Goal: Information Seeking & Learning: Learn about a topic

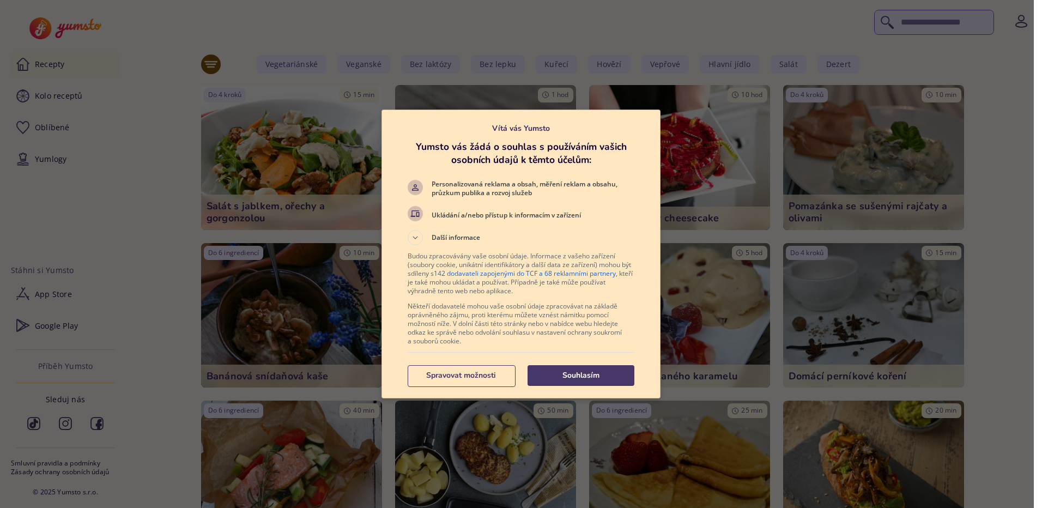
click at [559, 370] on p "Souhlasím" at bounding box center [581, 375] width 107 height 11
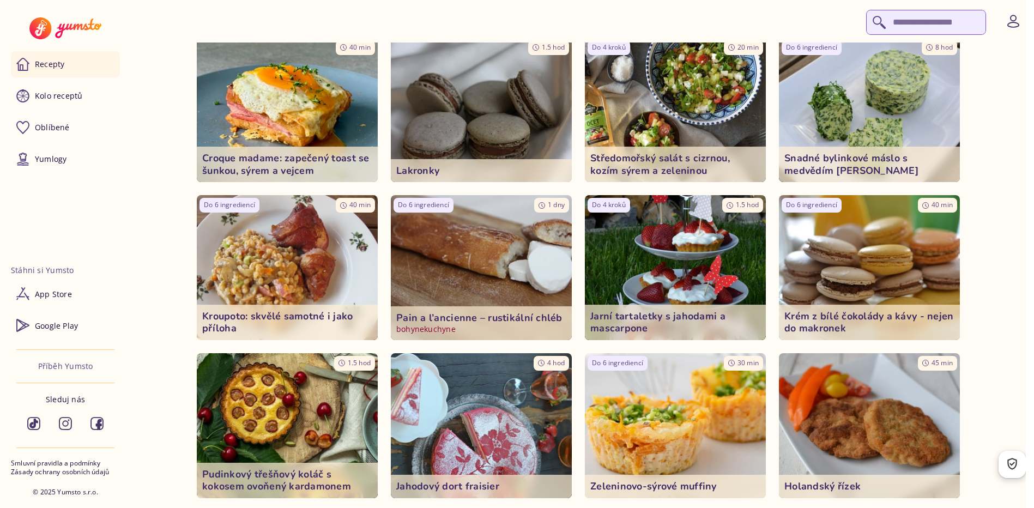
scroll to position [2126, 0]
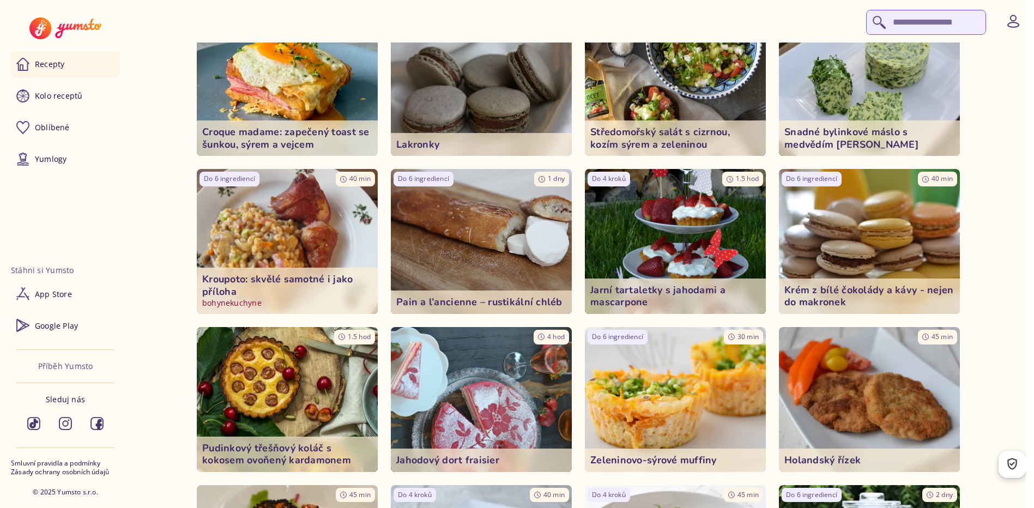
click at [256, 303] on p "bohynekuchyne" at bounding box center [287, 303] width 170 height 11
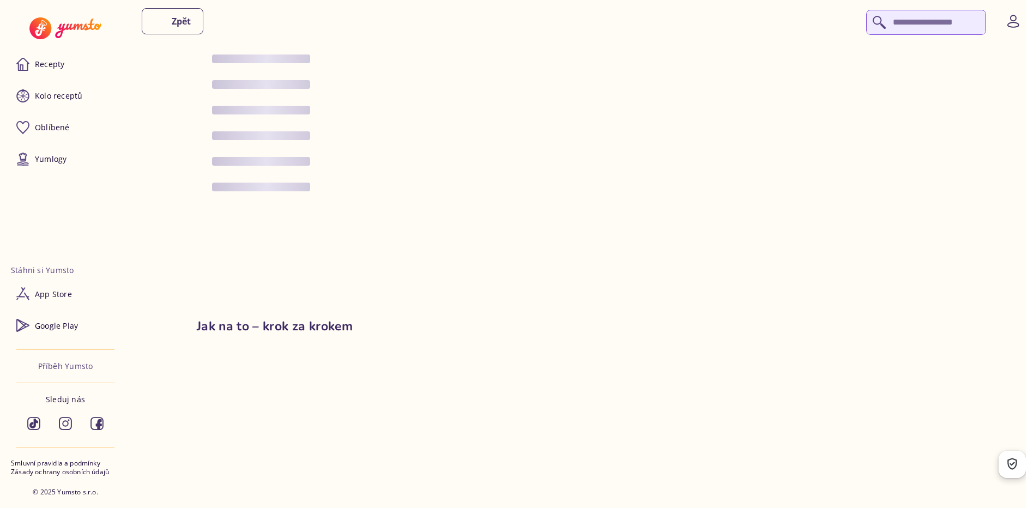
type input "*"
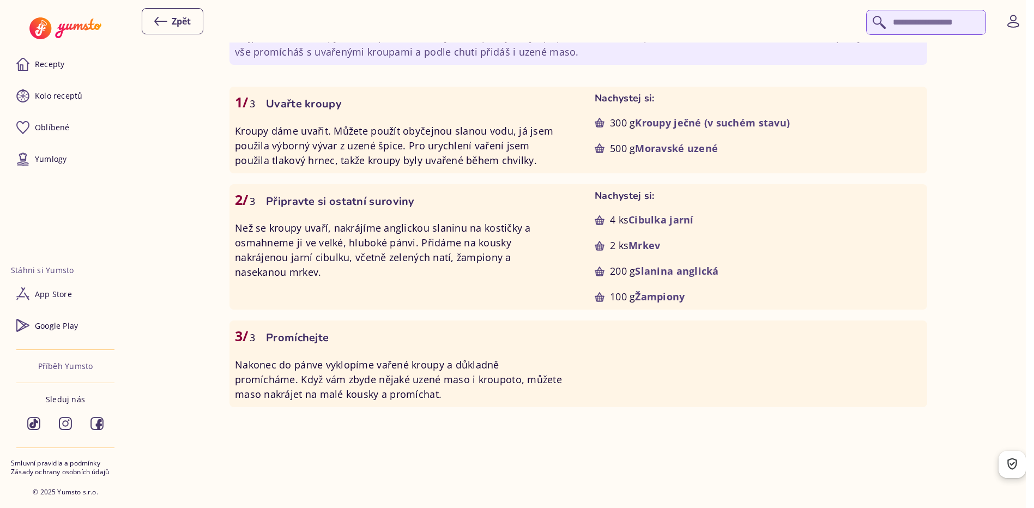
scroll to position [763, 0]
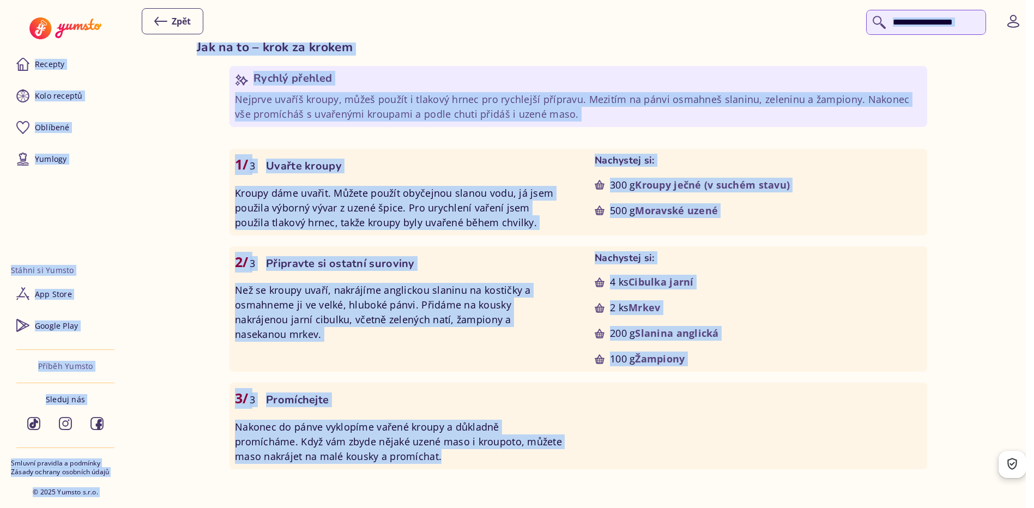
drag, startPoint x: 198, startPoint y: 42, endPoint x: 627, endPoint y: 445, distance: 589.2
click at [627, 445] on app-shell-container "Zpět Recepty Kolo receptů Oblíbené Yumlogy Stáhni si Yumsto App Store Google Pl…" at bounding box center [513, 317] width 1026 height 2160
copy app-shell-container "Loremip Dolo sitamet Consecte Adipisc Elitse do Eiusmo Tem Incid Utlabo Etdo Ma…"
click at [161, 146] on div "Kroupoto: skvělé samotné i jako příloha bohynekuchyne 6 ingrediencí 3 kroků Čas…" at bounding box center [578, 297] width 895 height 2121
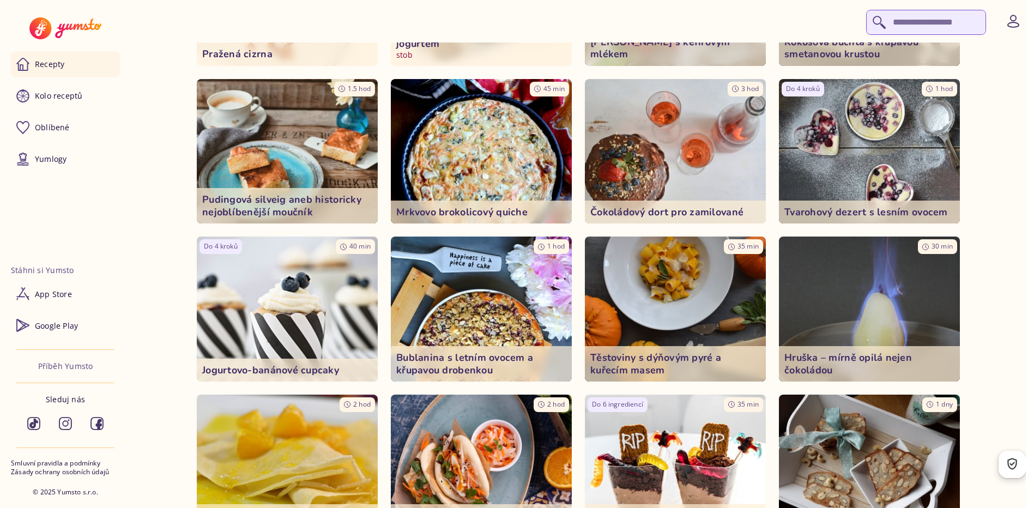
scroll to position [9048, 0]
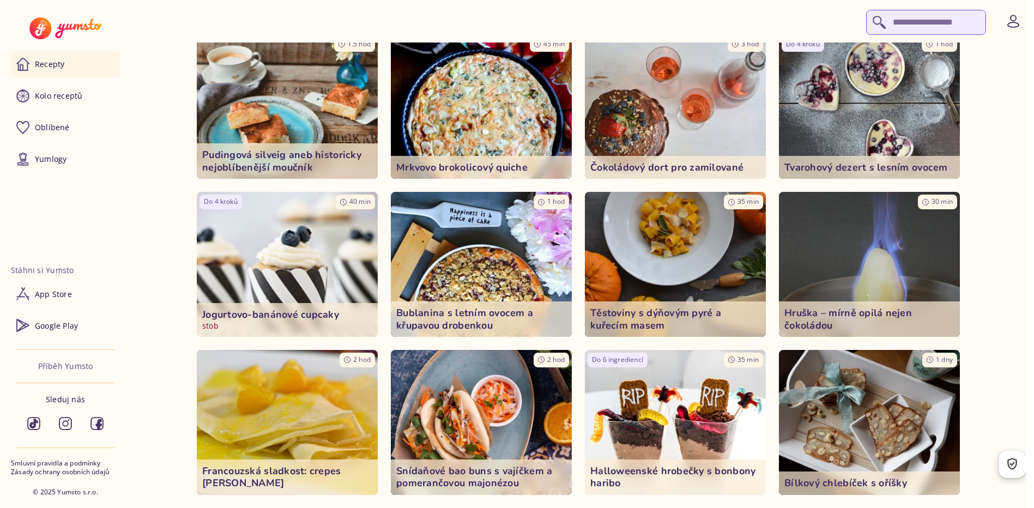
click at [263, 314] on p "Jogurtovo-banánové cupcaky" at bounding box center [287, 315] width 170 height 13
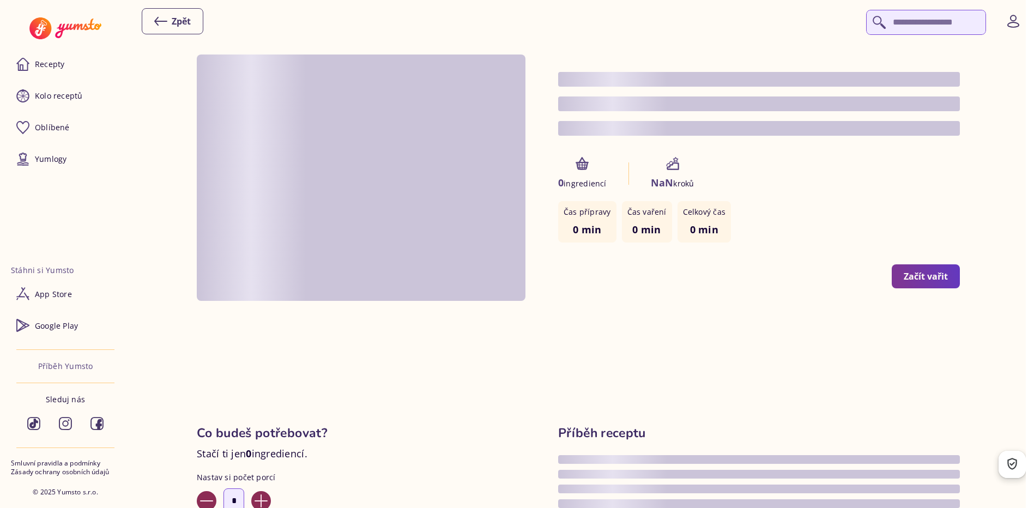
type input "*"
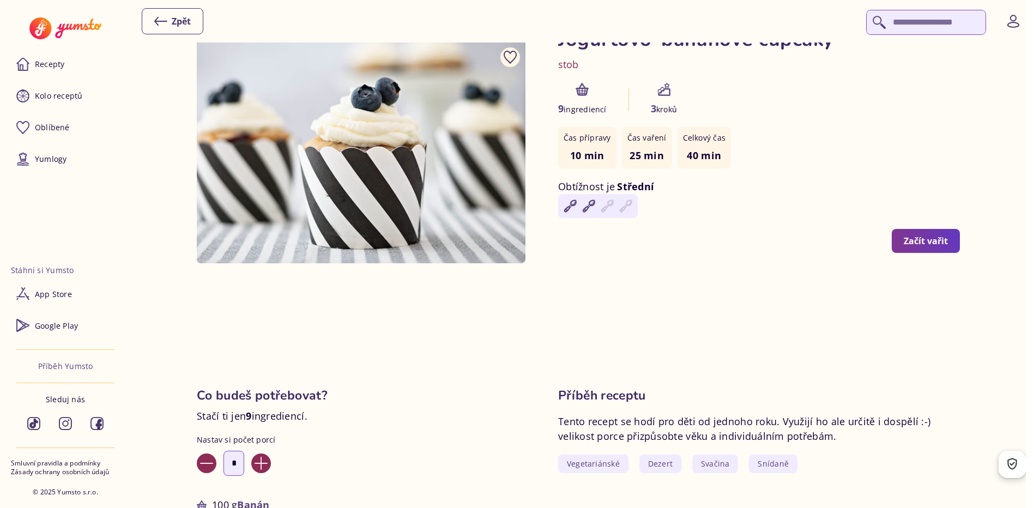
scroll to position [55, 0]
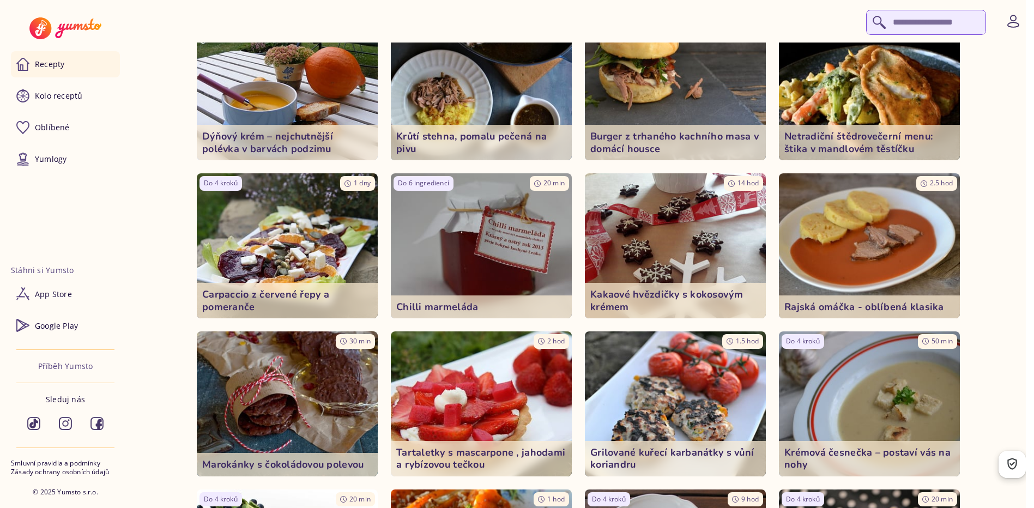
scroll to position [14172, 0]
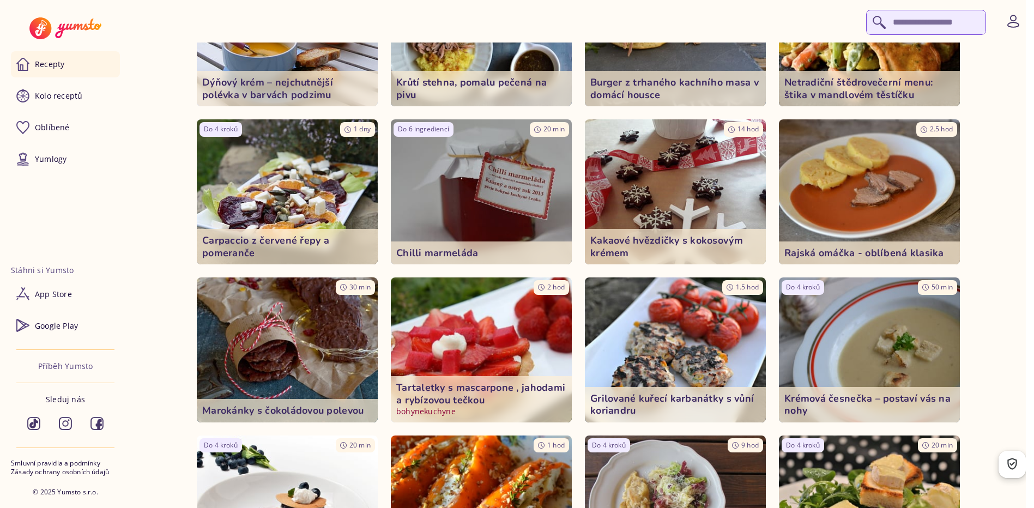
click at [469, 389] on p "Tartaletky s mascarpone , jahodami a rybízovou tečkou" at bounding box center [481, 394] width 170 height 25
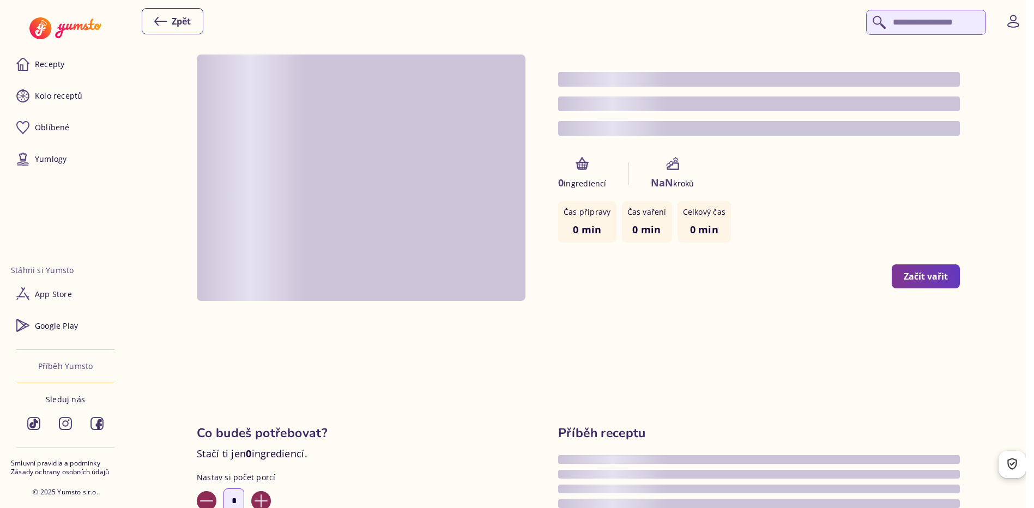
type input "*"
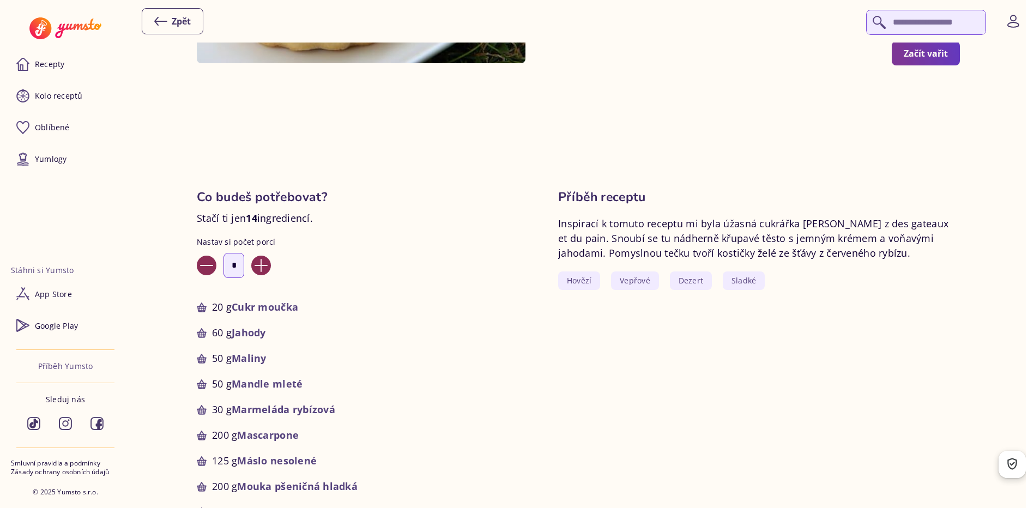
scroll to position [164, 0]
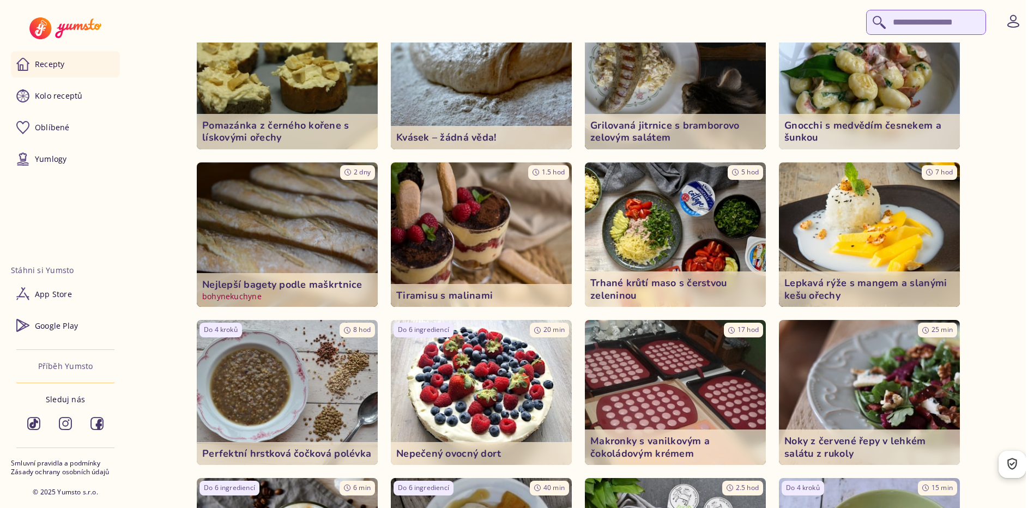
scroll to position [14772, 0]
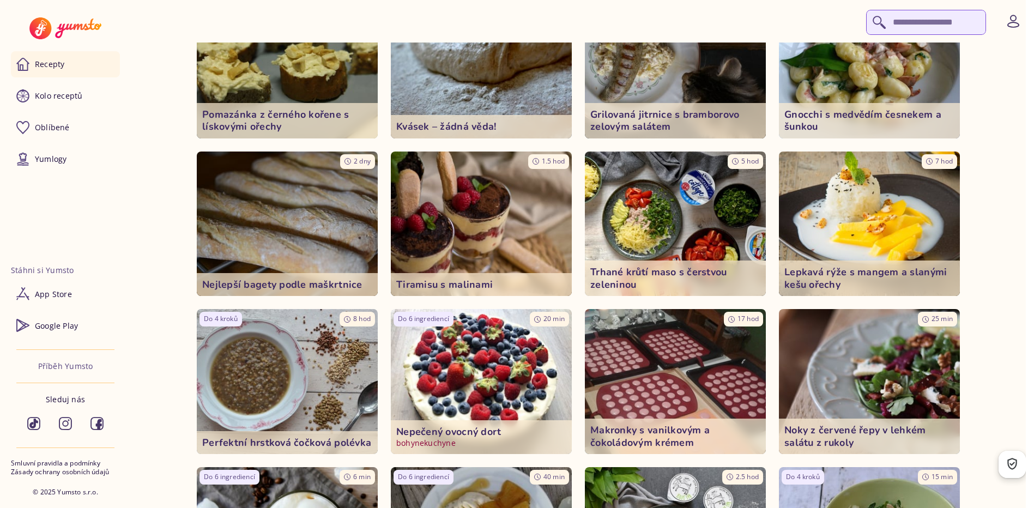
click at [429, 444] on p "bohynekuchyne" at bounding box center [481, 443] width 170 height 11
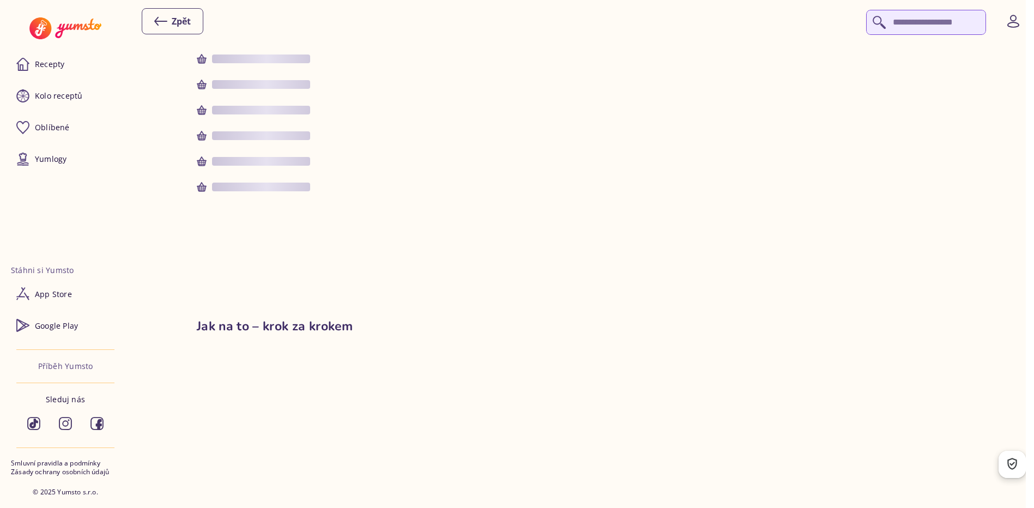
type input "*"
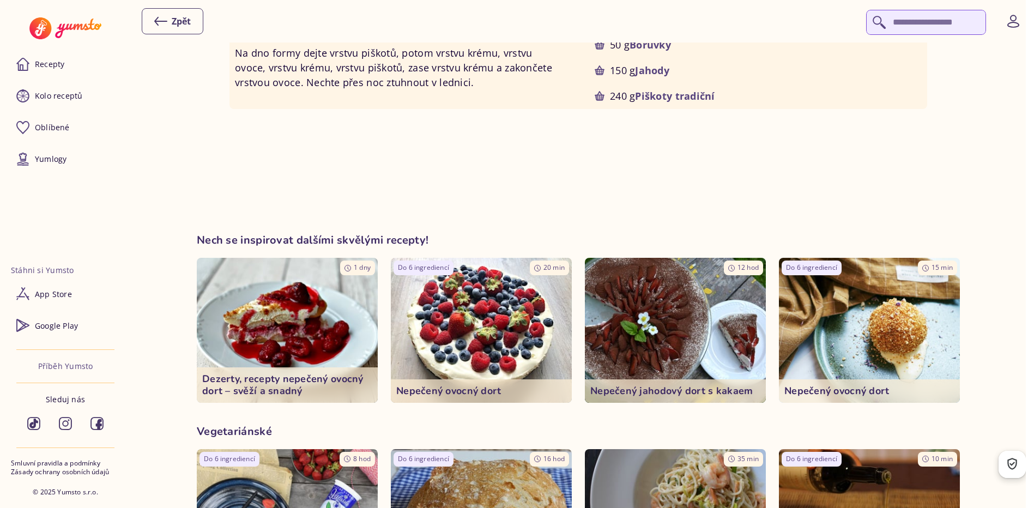
scroll to position [1036, 0]
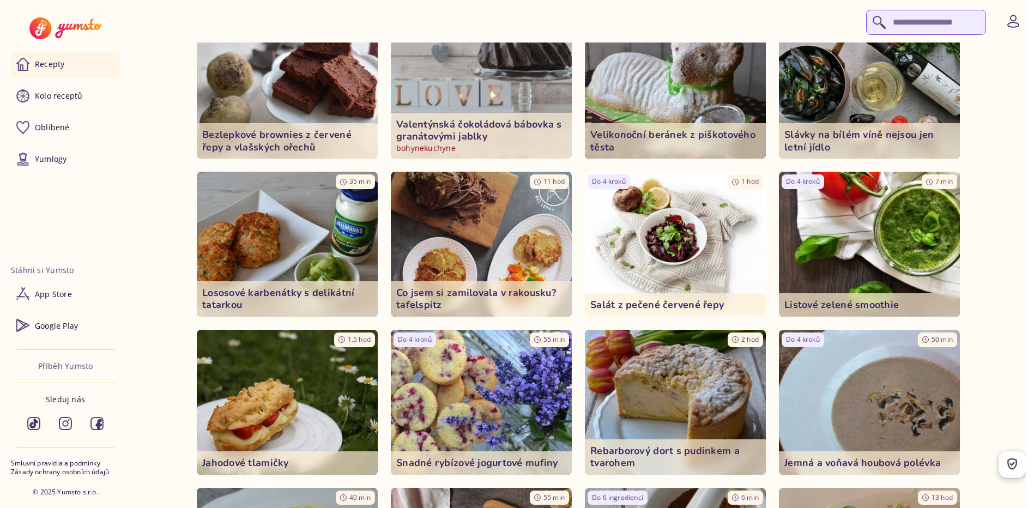
scroll to position [15753, 0]
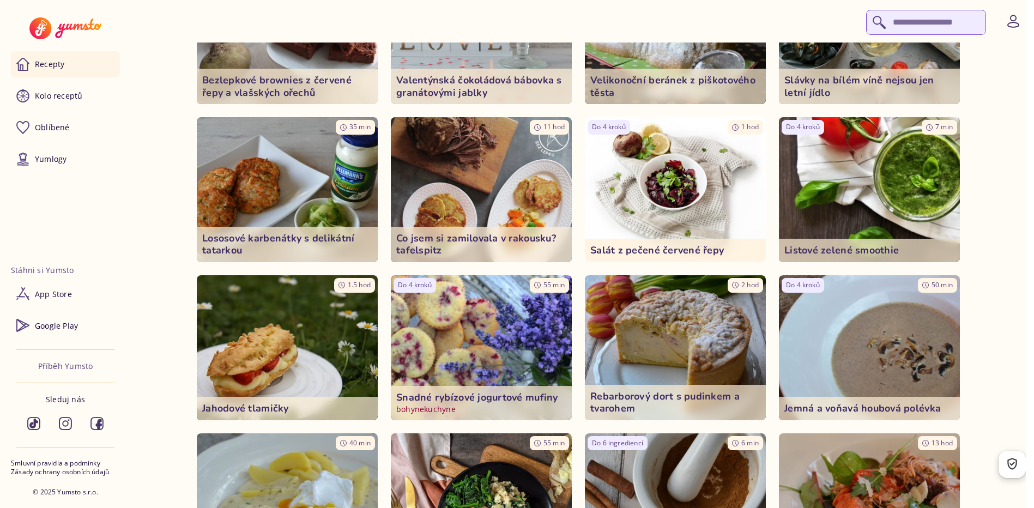
click at [453, 397] on p "Snadné rybízové jogurtové mufiny" at bounding box center [481, 397] width 170 height 13
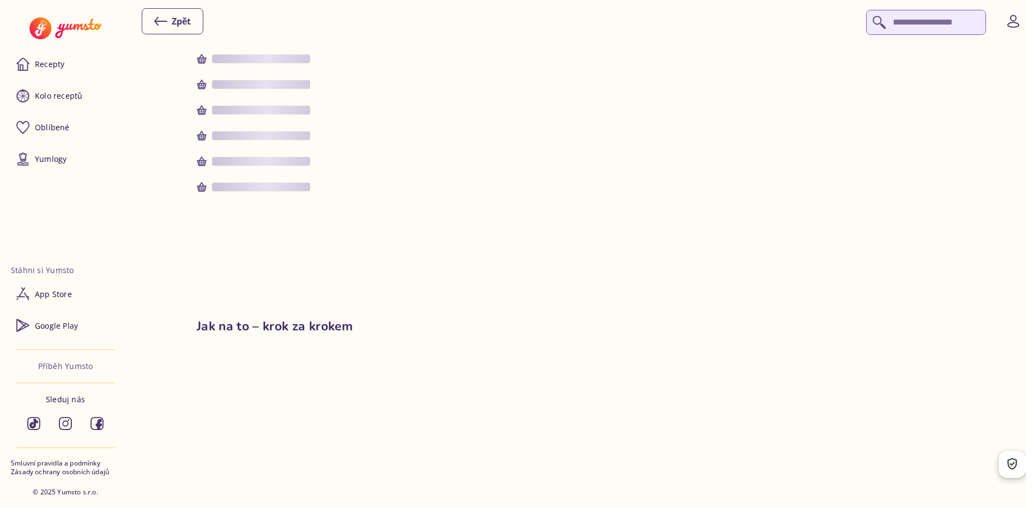
type input "*"
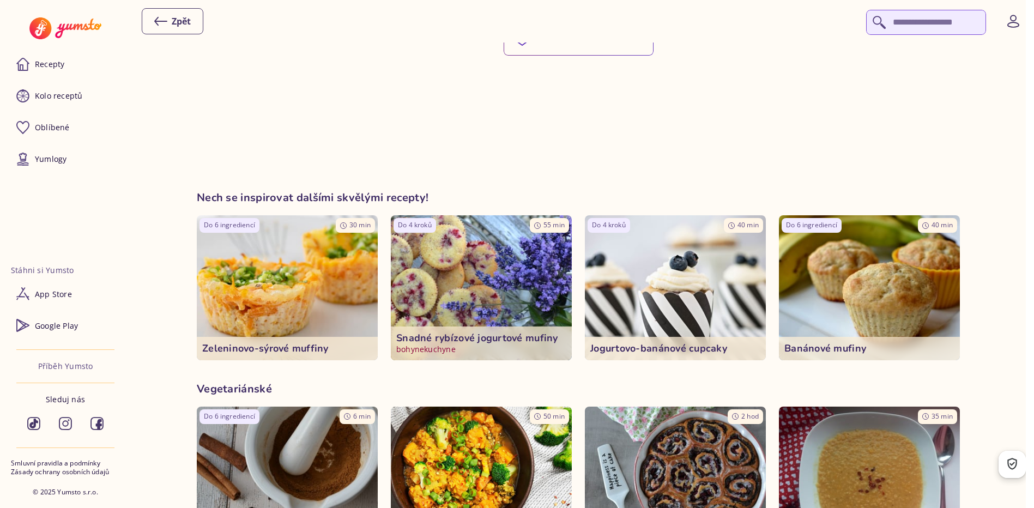
scroll to position [1308, 0]
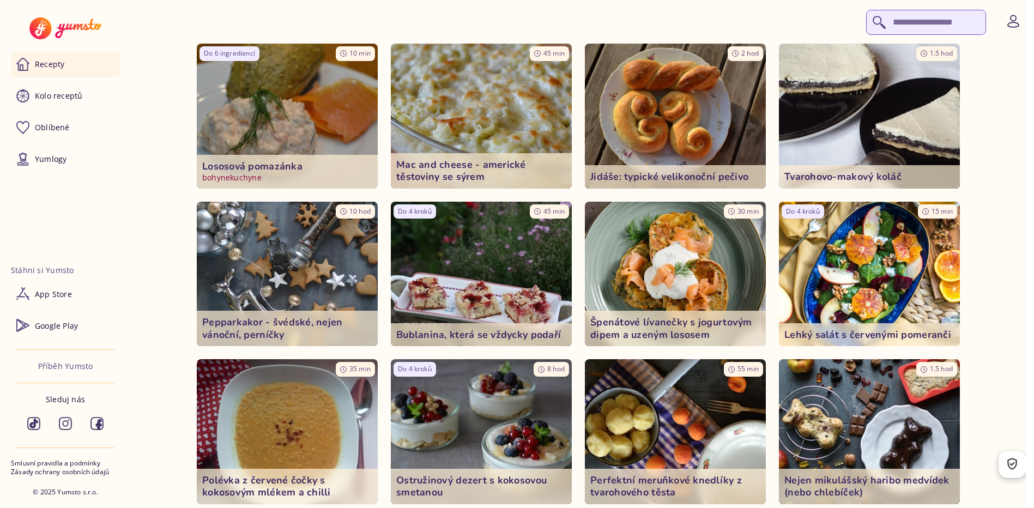
scroll to position [17988, 0]
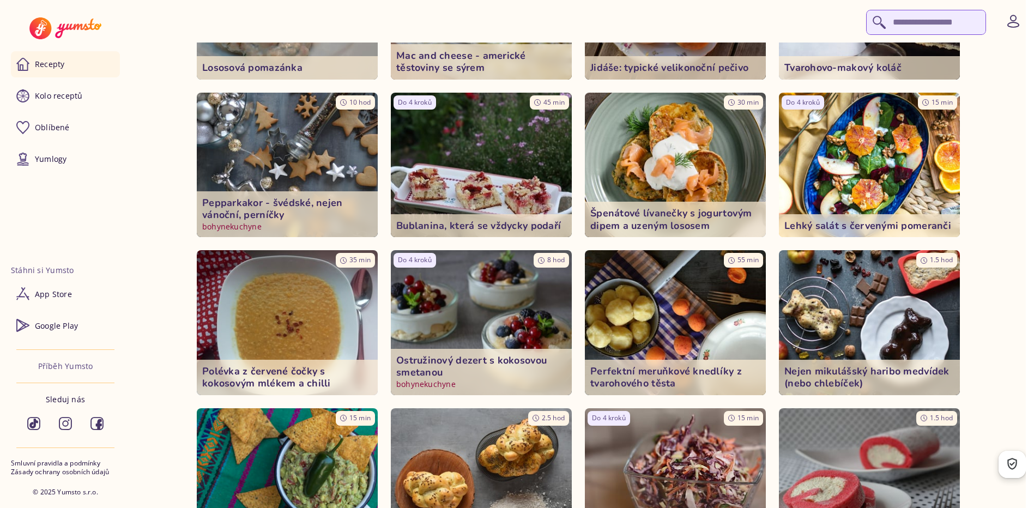
click at [454, 370] on p "Ostružinový dezert s kokosovou smetanou" at bounding box center [481, 366] width 170 height 25
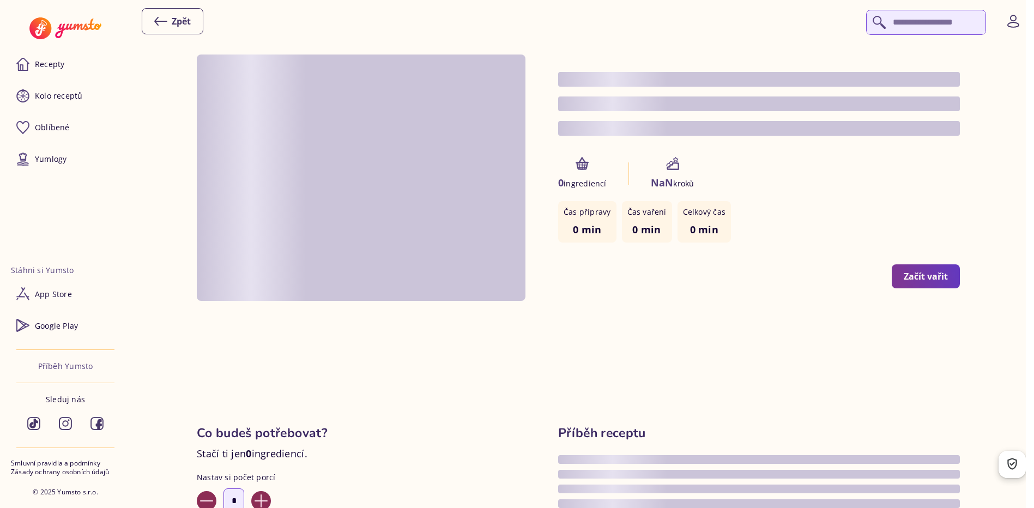
type input "*"
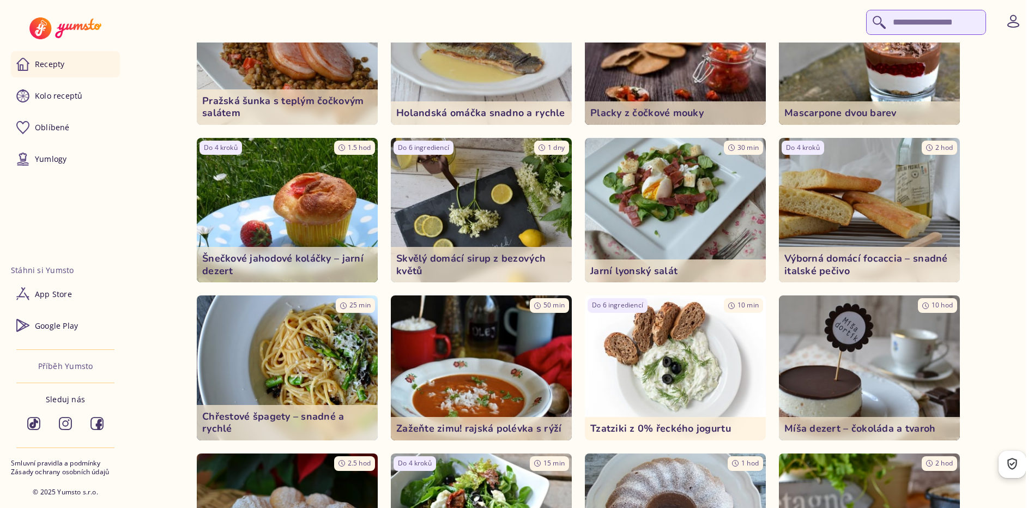
scroll to position [18751, 0]
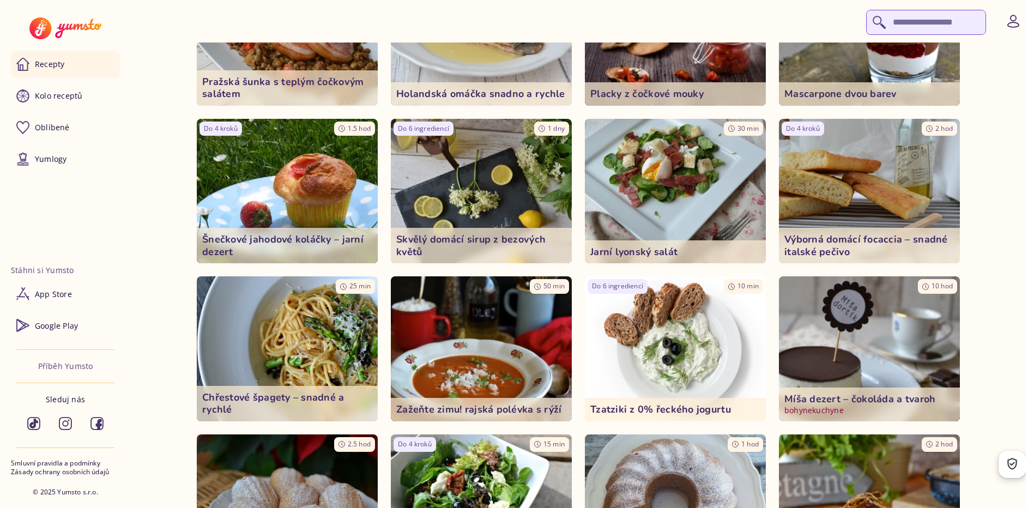
click at [820, 407] on p "bohynekuchyne" at bounding box center [869, 410] width 170 height 11
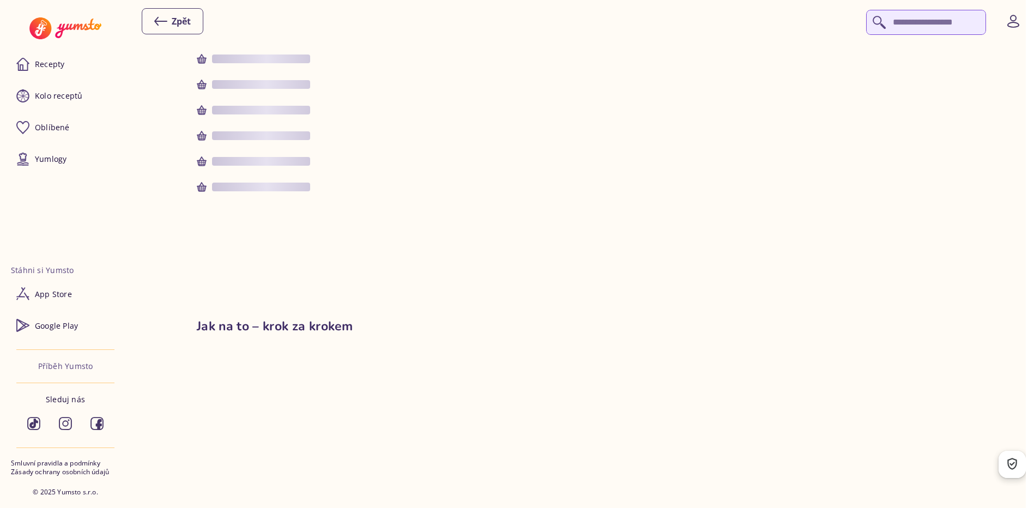
type input "**"
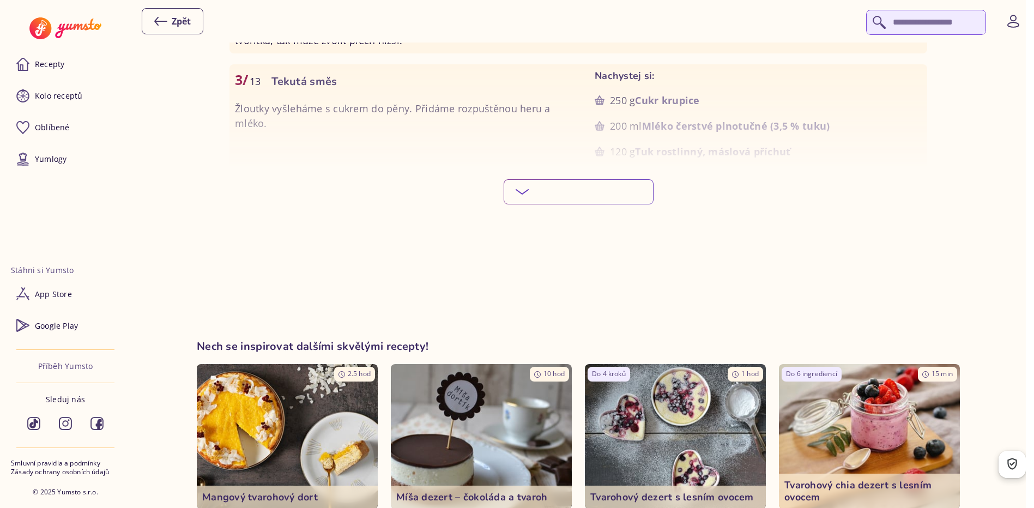
scroll to position [1199, 0]
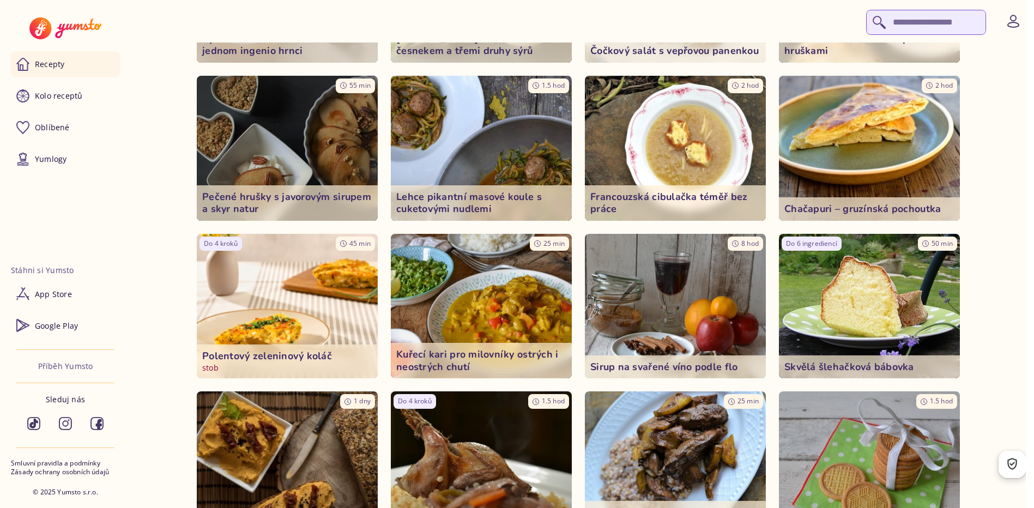
scroll to position [26301, 0]
